Goal: Information Seeking & Learning: Learn about a topic

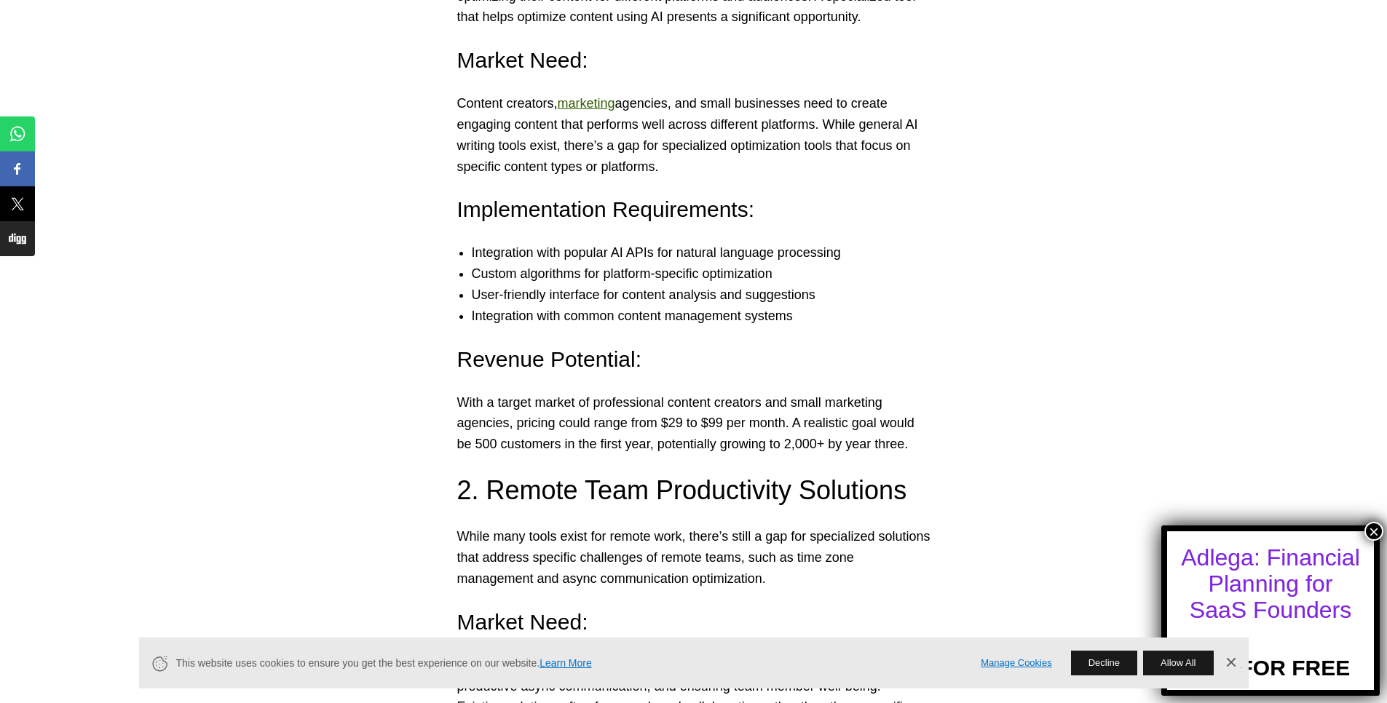
scroll to position [2096, 0]
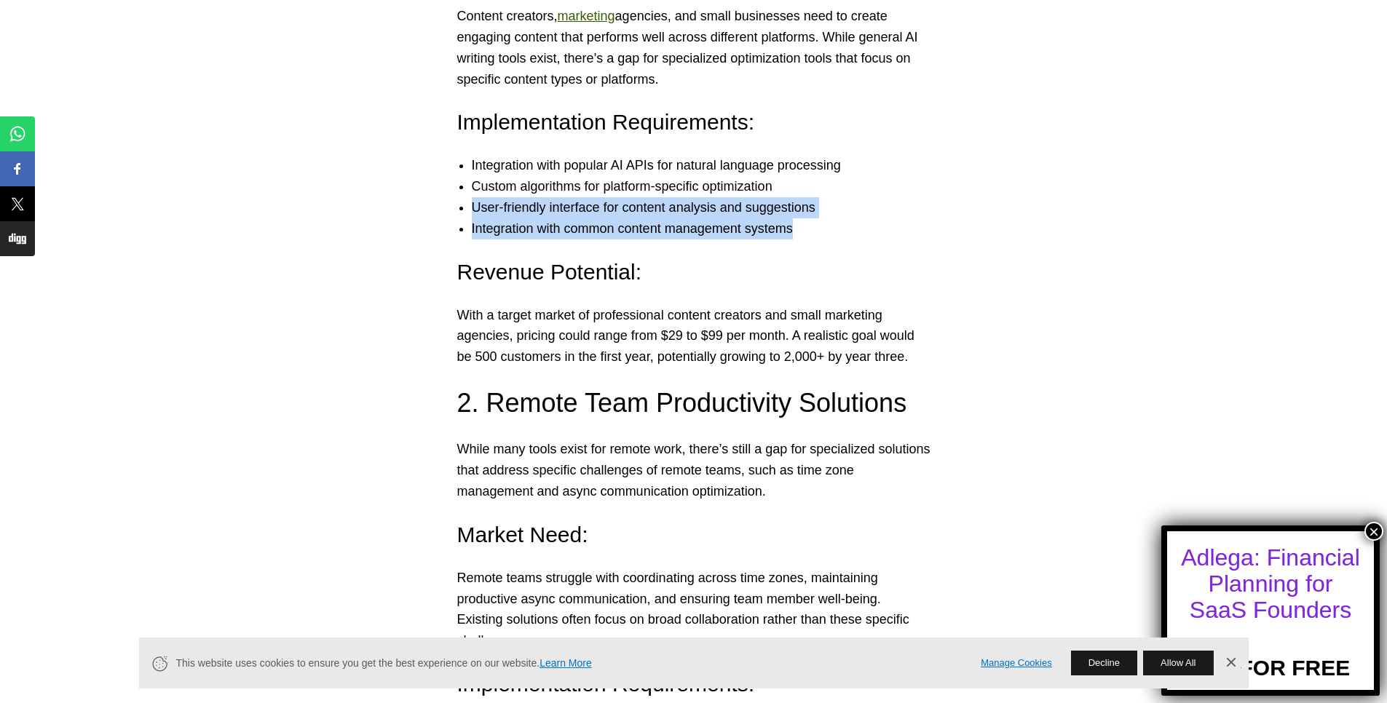
drag, startPoint x: 472, startPoint y: 207, endPoint x: 1023, endPoint y: 231, distance: 550.8
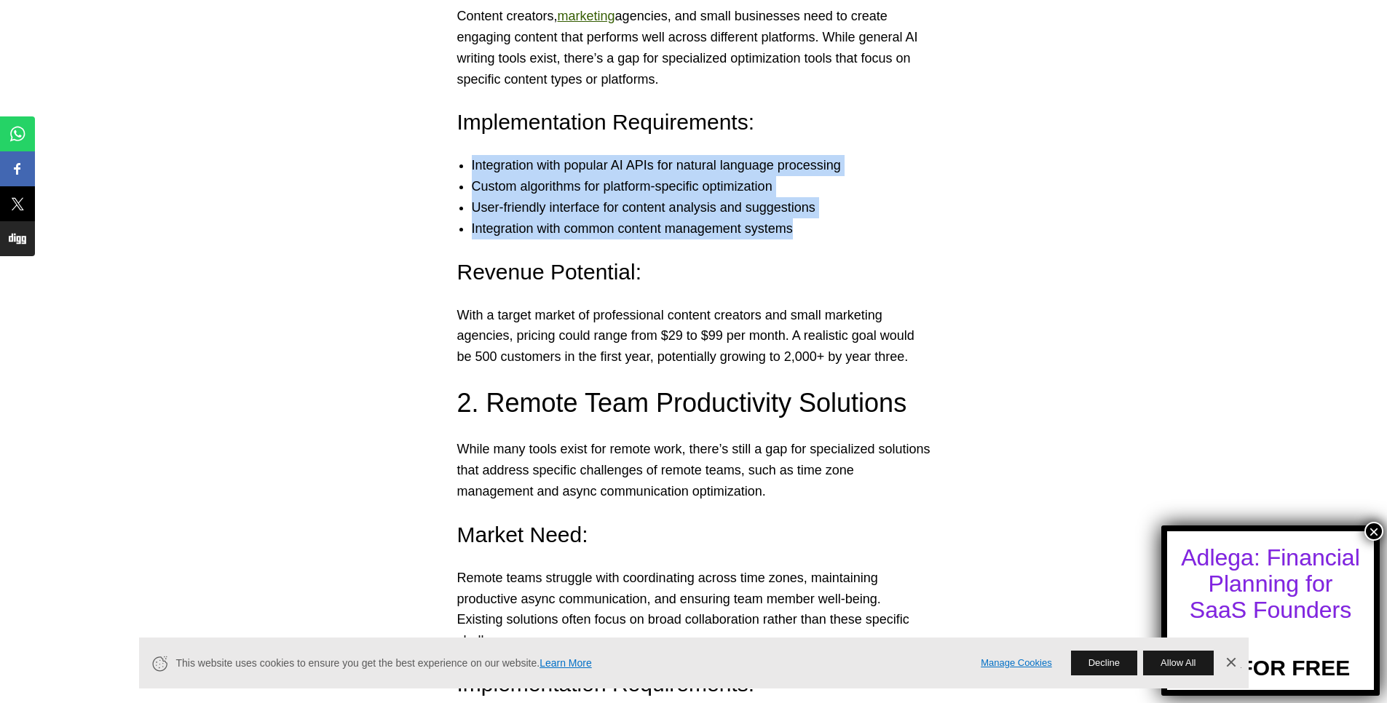
drag, startPoint x: 902, startPoint y: 237, endPoint x: 459, endPoint y: 159, distance: 450.6
click at [459, 159] on ul "Integration with popular AI APIs for natural language processing Custom algorit…" at bounding box center [694, 197] width 502 height 84
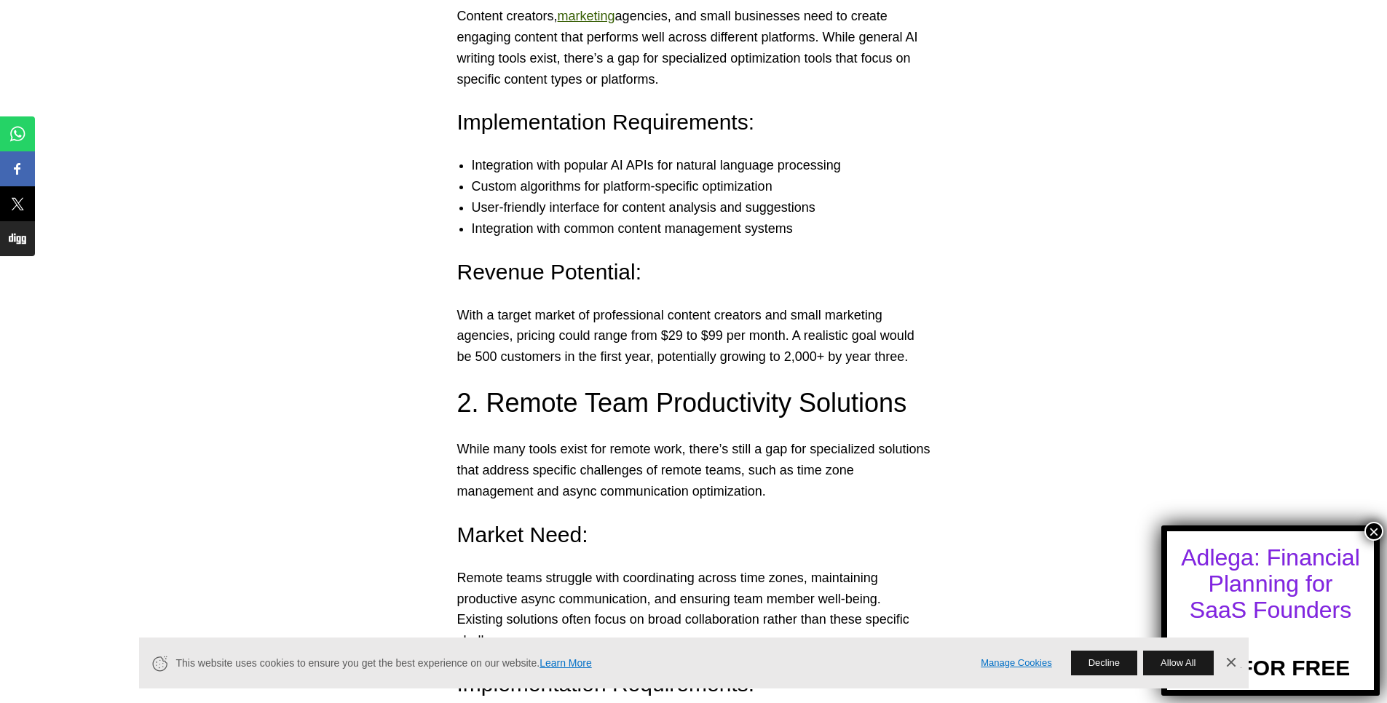
click at [590, 263] on h4 "Revenue Potential:" at bounding box center [693, 272] width 473 height 31
click at [597, 307] on p "With a target market of professional content creators and small marketing agenc…" at bounding box center [693, 336] width 473 height 63
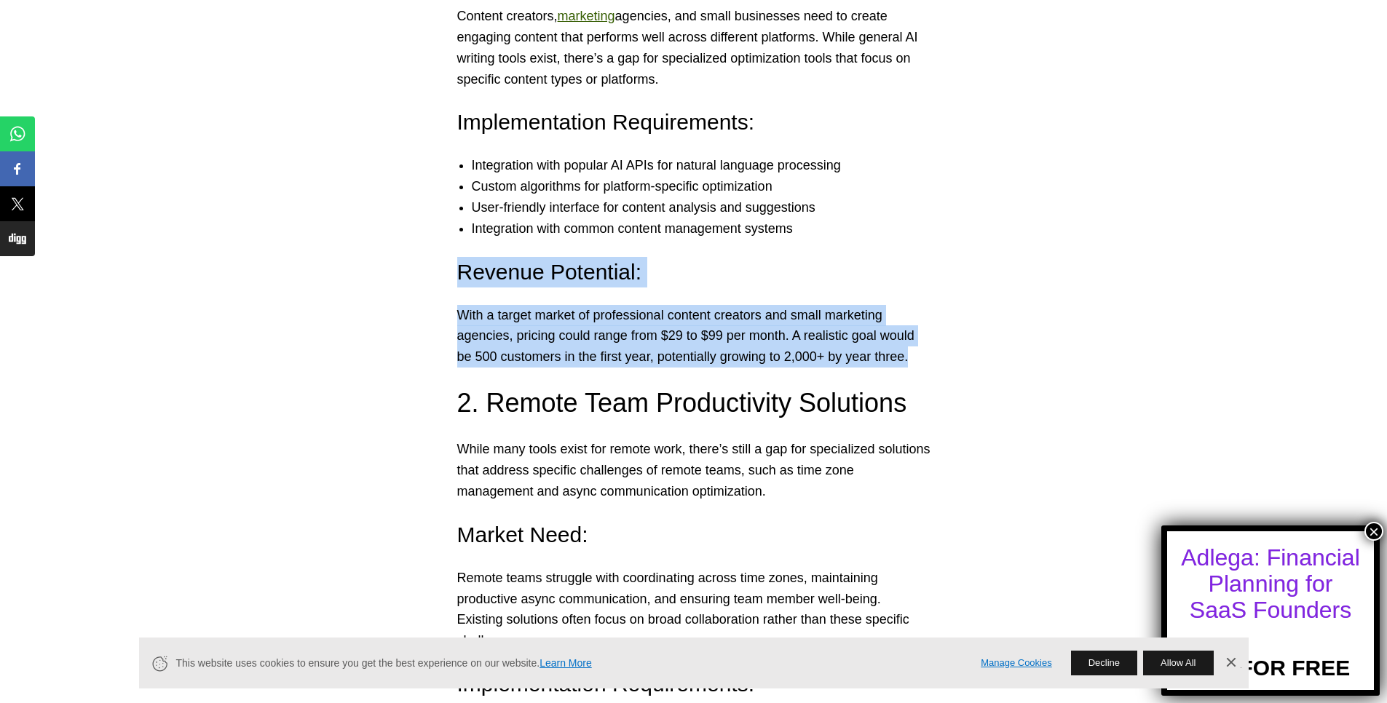
drag, startPoint x: 459, startPoint y: 267, endPoint x: 967, endPoint y: 361, distance: 516.6
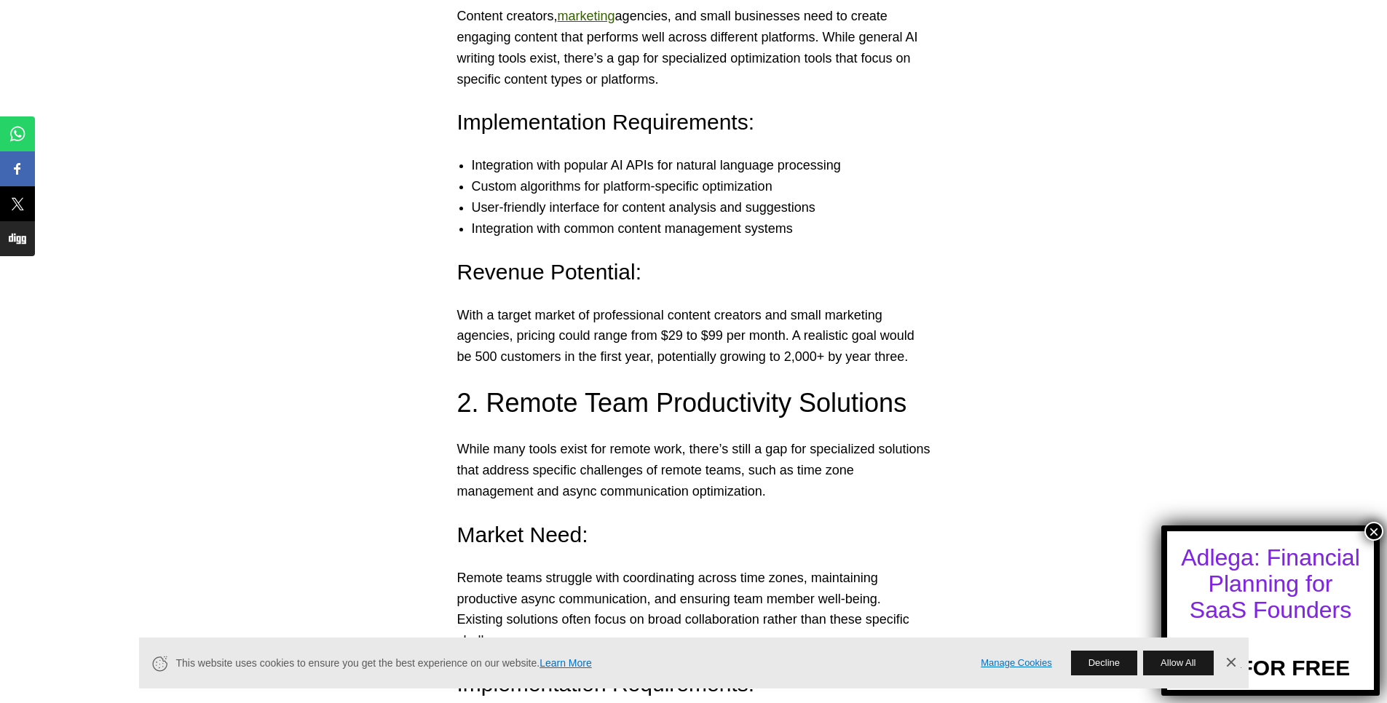
click at [847, 395] on h3 "2. Remote Team Productivity Solutions" at bounding box center [693, 403] width 473 height 36
click at [639, 354] on p "With a target market of professional content creators and small marketing agenc…" at bounding box center [693, 336] width 473 height 63
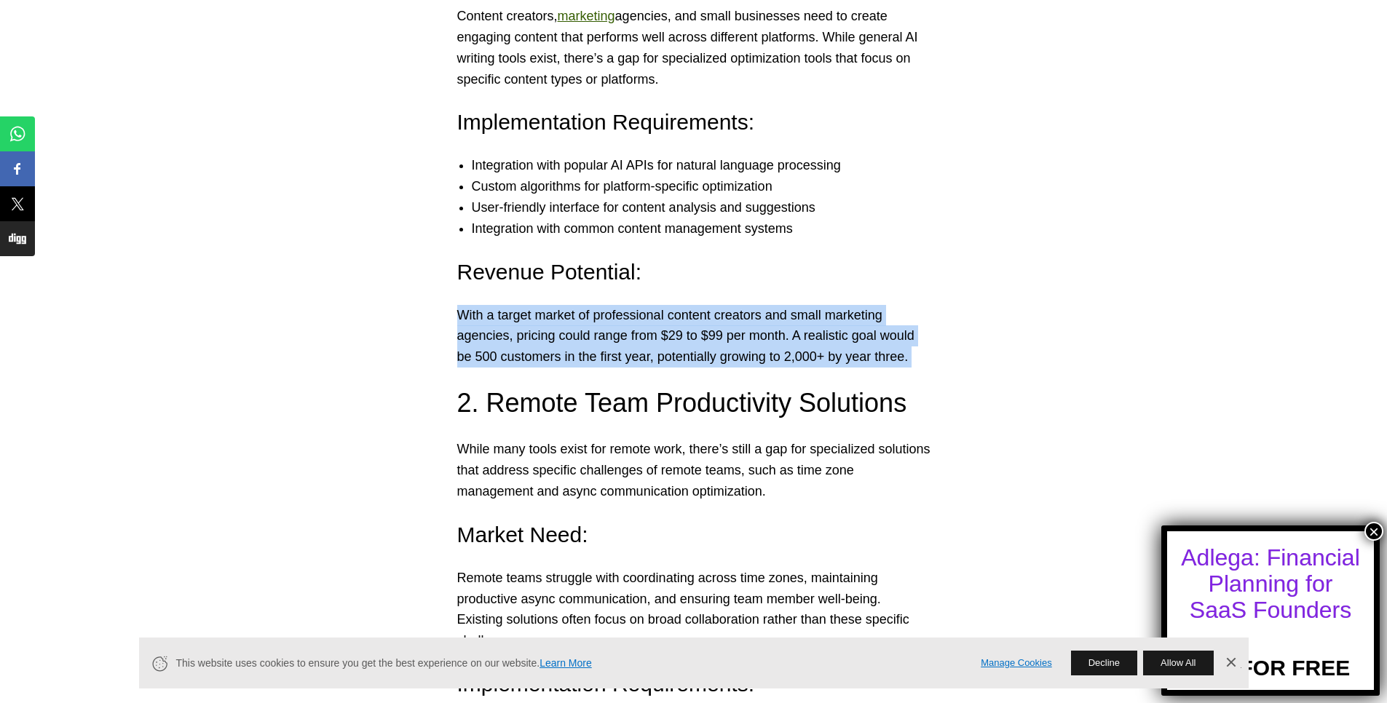
click at [639, 354] on p "With a target market of professional content creators and small marketing agenc…" at bounding box center [693, 336] width 473 height 63
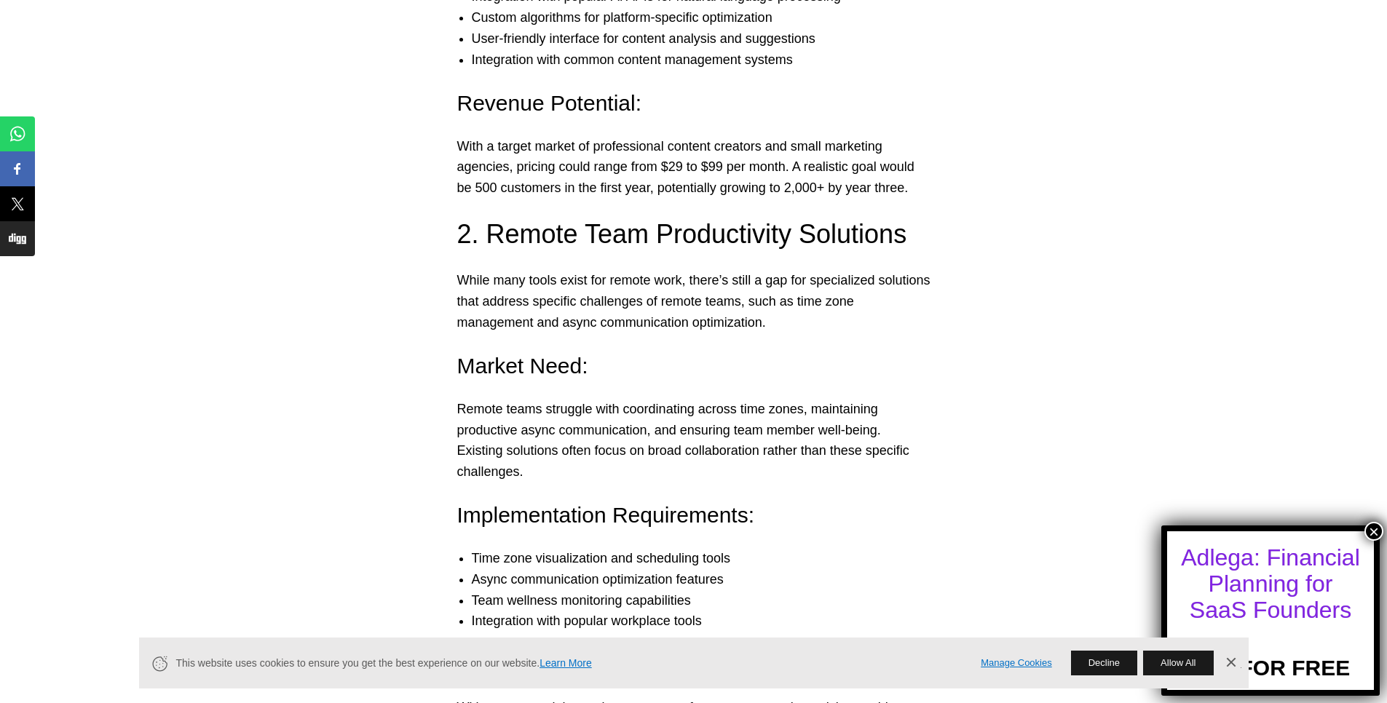
scroll to position [2271, 0]
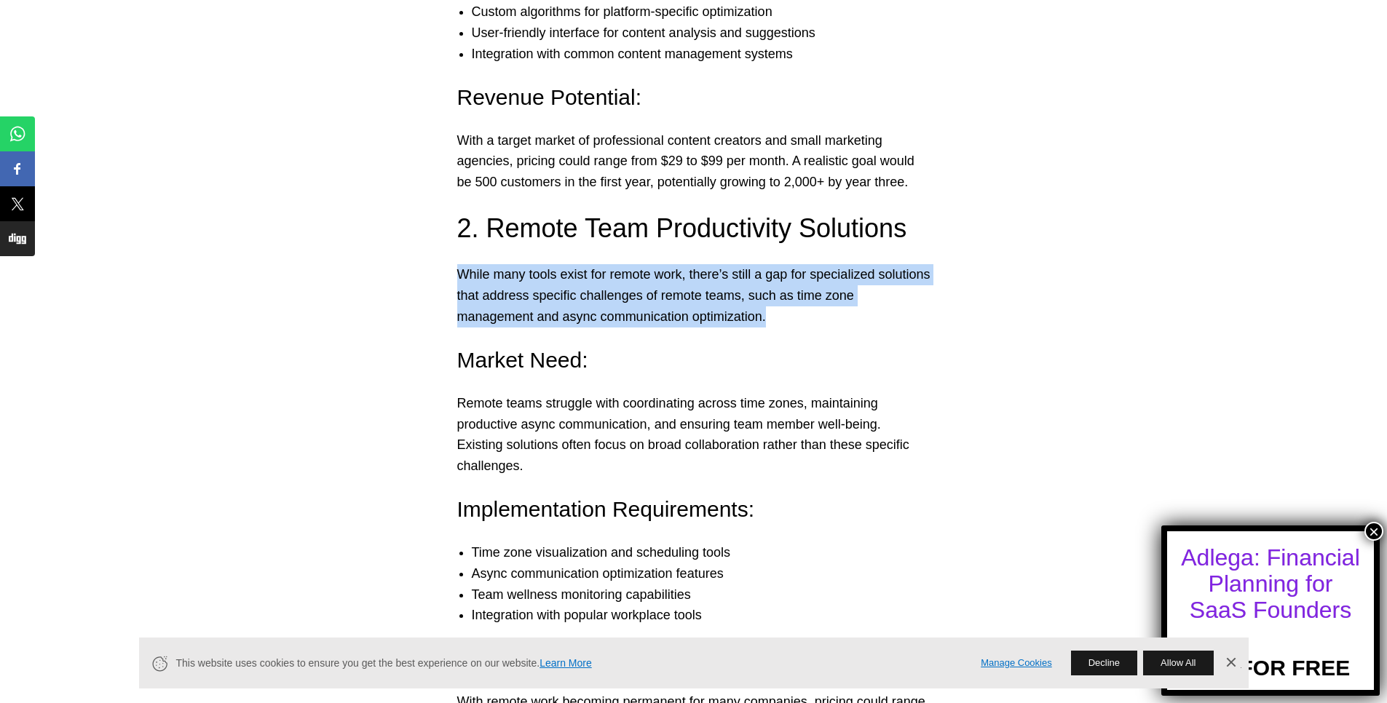
drag, startPoint x: 798, startPoint y: 320, endPoint x: 448, endPoint y: 277, distance: 352.6
drag, startPoint x: 459, startPoint y: 275, endPoint x: 998, endPoint y: 309, distance: 540.4
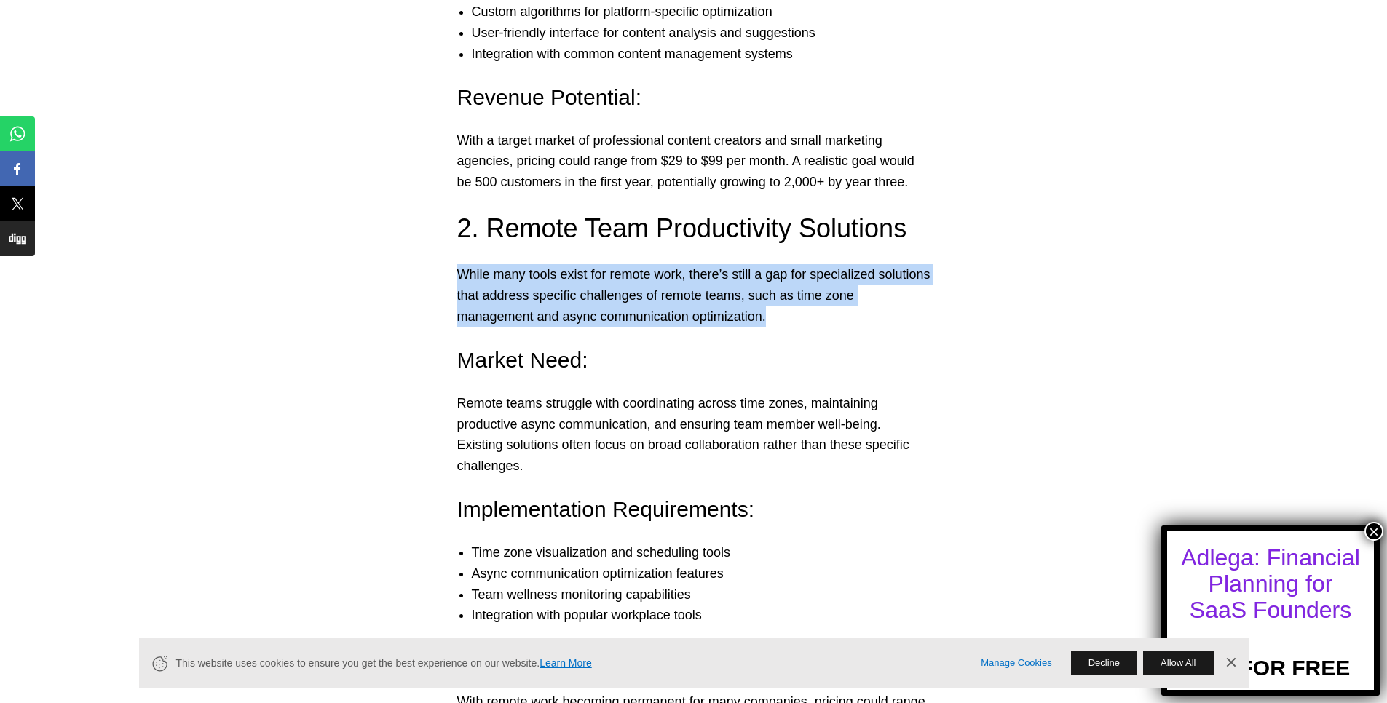
click at [779, 309] on p "While many tools exist for remote work, there’s still a gap for specialized sol…" at bounding box center [693, 295] width 473 height 63
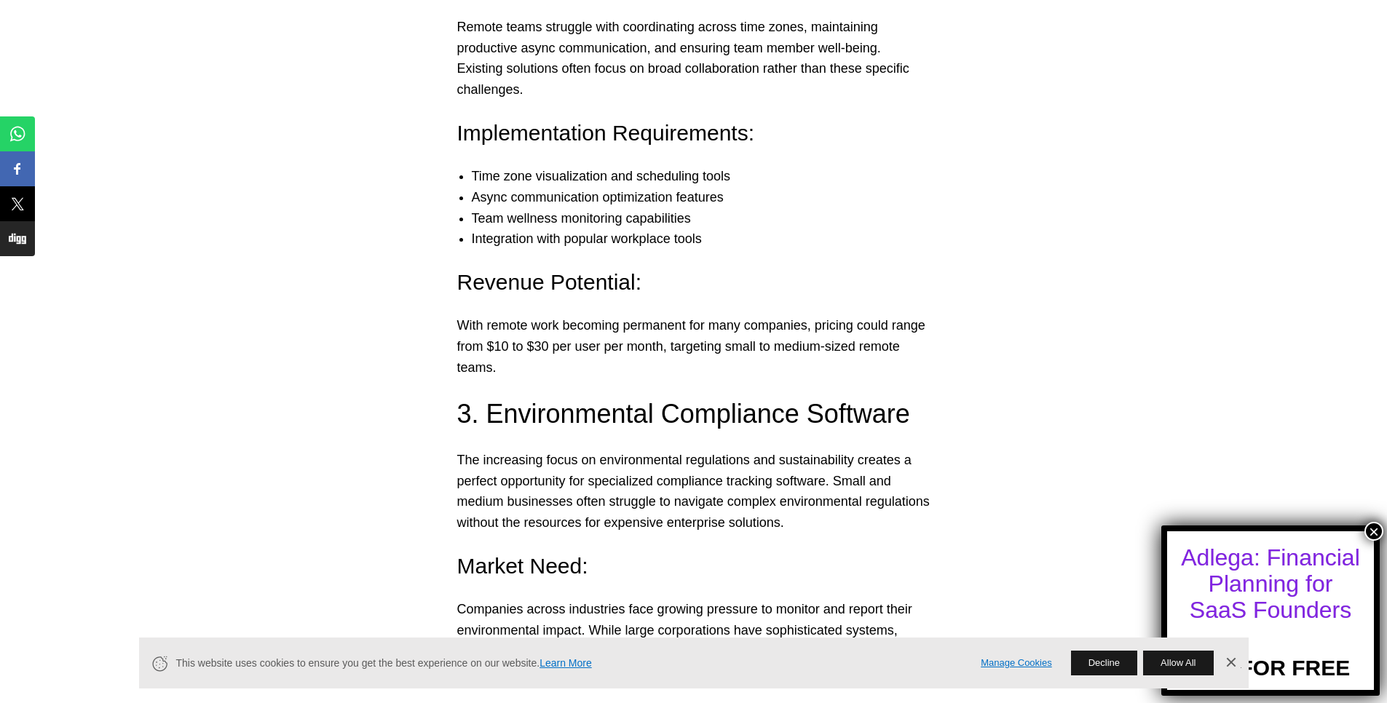
scroll to position [2707, 0]
